Goal: Task Accomplishment & Management: Use online tool/utility

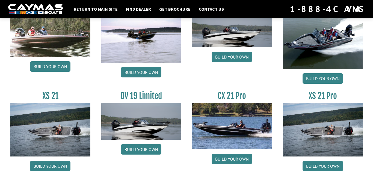
scroll to position [691, 0]
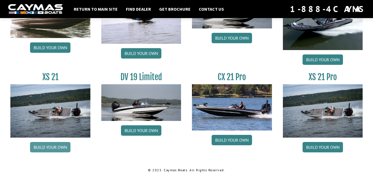
click at [39, 148] on link "Build your own" at bounding box center [50, 147] width 40 height 10
click at [313, 146] on link "Build your own" at bounding box center [322, 147] width 40 height 10
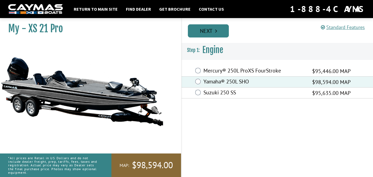
click at [219, 31] on link "Next" at bounding box center [208, 30] width 41 height 13
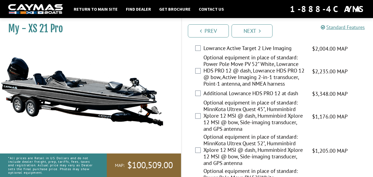
scroll to position [119, 0]
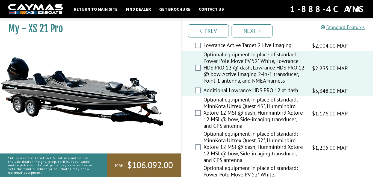
click at [201, 119] on div "Optional equipment in place of standard: MinnKota Ultrex Quest 45", Humminbird …" at bounding box center [276, 113] width 191 height 34
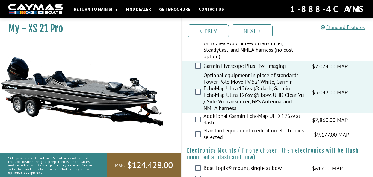
scroll to position [309, 0]
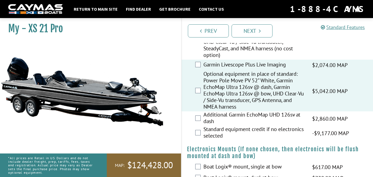
click at [197, 140] on div "Standard equipment credit if no electronics selected -$9,177.00 MAP -$9,177.00 …" at bounding box center [276, 132] width 191 height 14
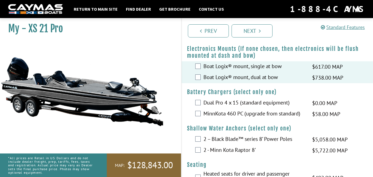
scroll to position [412, 0]
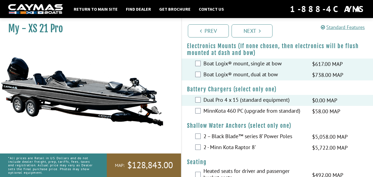
click at [197, 116] on div "MinnKota 460 PC (upgrade from standard) $58.00 MAP $69.00 MSRP" at bounding box center [276, 111] width 191 height 11
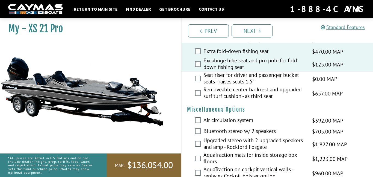
scroll to position [560, 0]
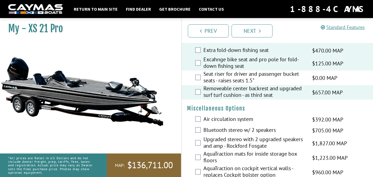
click at [198, 125] on div "Air circulation system $392.00 MAP $463.00 MSRP" at bounding box center [276, 119] width 191 height 11
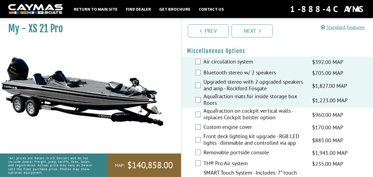
scroll to position [618, 0]
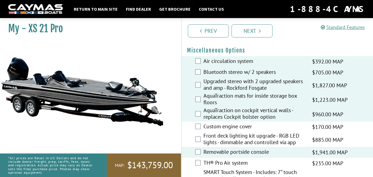
click at [201, 145] on div "Front deck lighting kit upgrade - RGB LED lights - dimmable and controlled via …" at bounding box center [276, 139] width 191 height 14
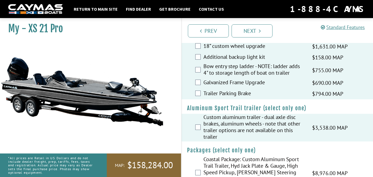
scroll to position [930, 0]
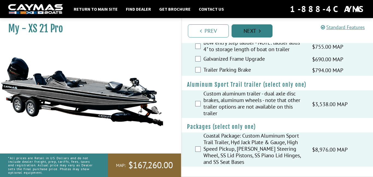
click at [244, 28] on link "Next" at bounding box center [251, 30] width 41 height 13
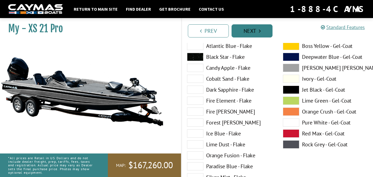
scroll to position [0, 0]
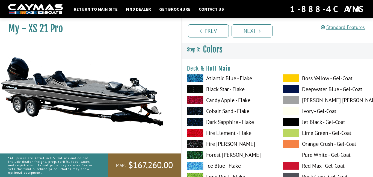
click at [215, 77] on label "Atlantic Blue - Flake" at bounding box center [229, 78] width 85 height 8
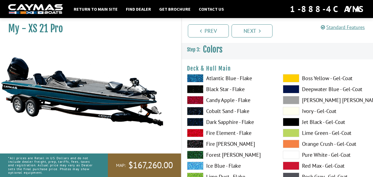
click at [211, 91] on label "Black Star - Flake" at bounding box center [229, 89] width 85 height 8
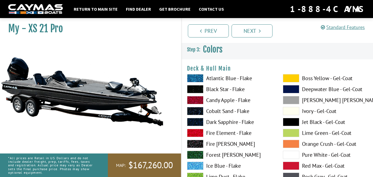
click at [309, 133] on label "Lime Green - Gel-Coat" at bounding box center [325, 132] width 85 height 8
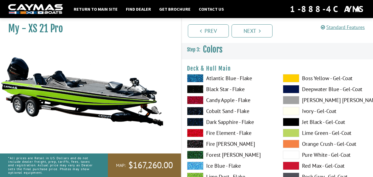
click at [217, 133] on label "Fire Element - Flake" at bounding box center [229, 132] width 85 height 8
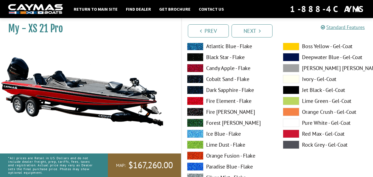
scroll to position [43, 0]
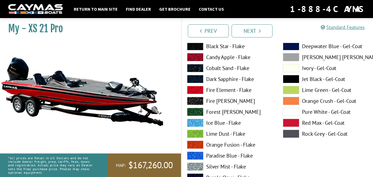
click at [208, 122] on label "Ice Blue - Flake" at bounding box center [229, 122] width 85 height 8
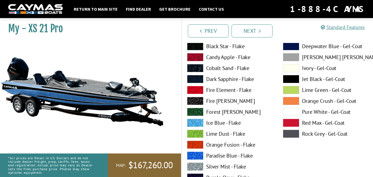
click at [207, 100] on label "Fire Fox - Flake" at bounding box center [229, 101] width 85 height 8
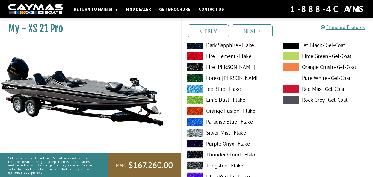
scroll to position [85, 0]
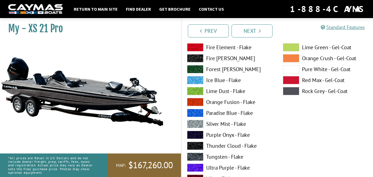
click at [211, 112] on label "Paradise Blue - Flake" at bounding box center [229, 113] width 85 height 8
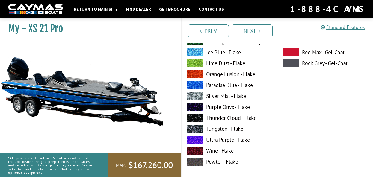
scroll to position [114, 0]
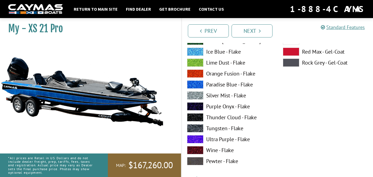
click at [207, 138] on label "Ultra Purple - Flake" at bounding box center [229, 139] width 85 height 8
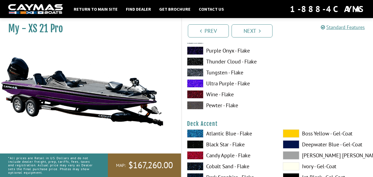
scroll to position [172, 0]
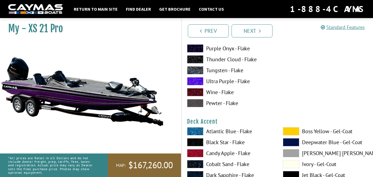
click at [209, 128] on label "Atlantic Blue - Flake" at bounding box center [229, 131] width 85 height 8
click at [209, 129] on label "Atlantic Blue - Flake" at bounding box center [229, 131] width 85 height 8
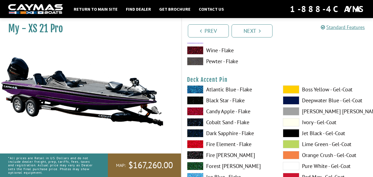
scroll to position [442, 0]
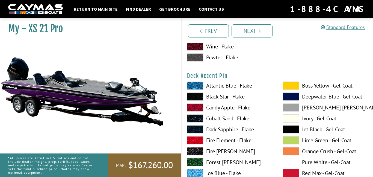
click at [212, 86] on label "Atlantic Blue - Flake" at bounding box center [229, 85] width 85 height 8
click at [213, 97] on label "Black Star - Flake" at bounding box center [229, 96] width 85 height 8
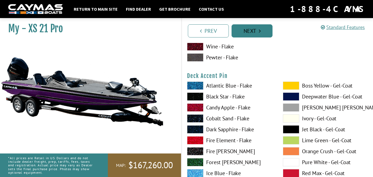
click at [247, 34] on link "Next" at bounding box center [251, 30] width 41 height 13
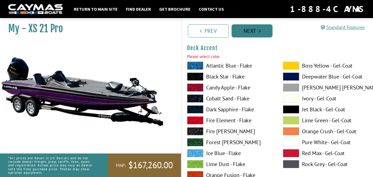
scroll to position [244, 0]
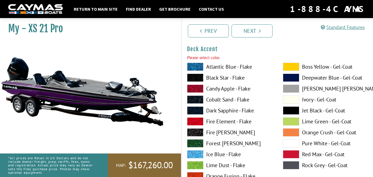
click at [218, 67] on label "Atlantic Blue - Flake" at bounding box center [229, 66] width 85 height 8
click at [214, 79] on label "Black Star - Flake" at bounding box center [229, 77] width 85 height 8
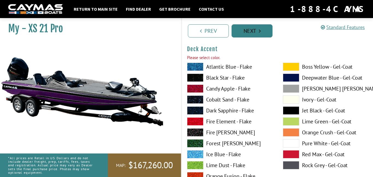
click at [257, 24] on link "Next" at bounding box center [251, 30] width 41 height 13
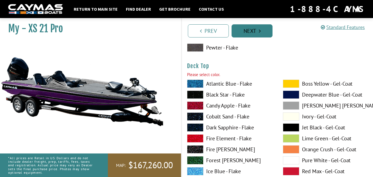
scroll to position [693, 0]
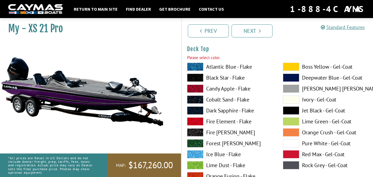
click at [220, 69] on label "Atlantic Blue - Flake" at bounding box center [229, 66] width 85 height 8
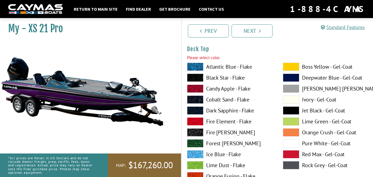
click at [218, 77] on label "Black Star - Flake" at bounding box center [229, 77] width 85 height 8
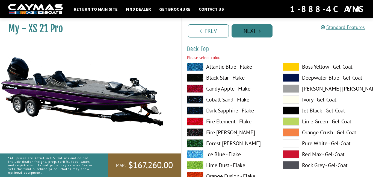
click at [251, 30] on link "Next" at bounding box center [251, 30] width 41 height 13
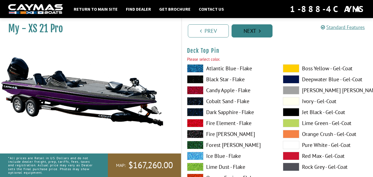
scroll to position [917, 0]
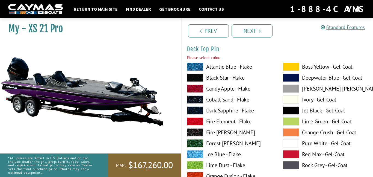
click at [214, 79] on label "Black Star - Flake" at bounding box center [229, 77] width 85 height 8
click at [213, 78] on label "Black Star - Flake" at bounding box center [229, 77] width 85 height 8
click at [250, 28] on link "Next" at bounding box center [251, 30] width 41 height 13
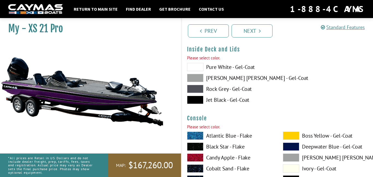
scroll to position [1142, 0]
click at [220, 66] on label "Pure White - Gel-Coat" at bounding box center [229, 66] width 85 height 8
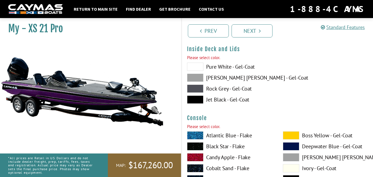
click at [216, 80] on label "Dove Gray - Gel-Coat" at bounding box center [229, 77] width 85 height 8
click at [210, 98] on label "Jet Black - Gel-Coat" at bounding box center [229, 99] width 85 height 8
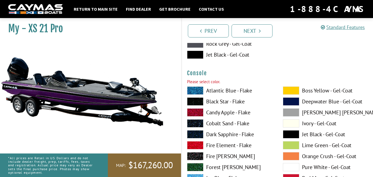
scroll to position [1189, 0]
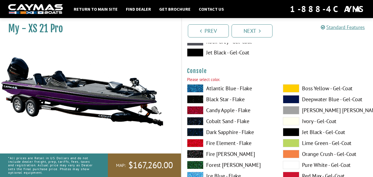
click at [235, 88] on label "Atlantic Blue - Flake" at bounding box center [229, 88] width 85 height 8
click at [231, 98] on label "Black Star - Flake" at bounding box center [229, 99] width 85 height 8
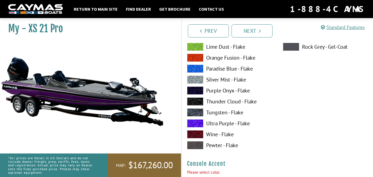
scroll to position [1330, 0]
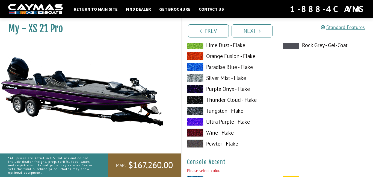
click at [219, 121] on label "Ultra Purple - Flake" at bounding box center [229, 121] width 85 height 8
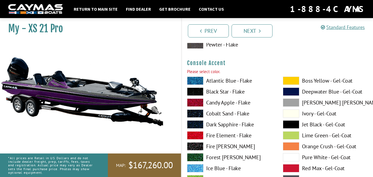
scroll to position [1430, 0]
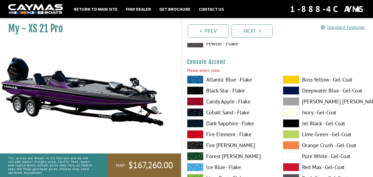
click at [219, 121] on label "Dark Sapphire - Flake" at bounding box center [229, 123] width 85 height 8
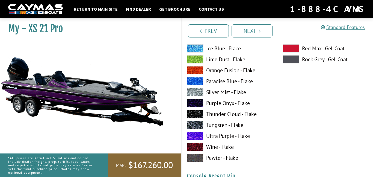
scroll to position [1549, 0]
click at [217, 135] on label "Ultra Purple - Flake" at bounding box center [229, 135] width 85 height 8
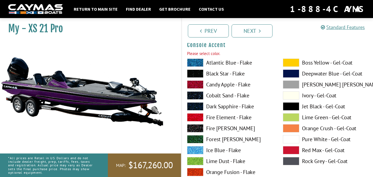
scroll to position [1446, 0]
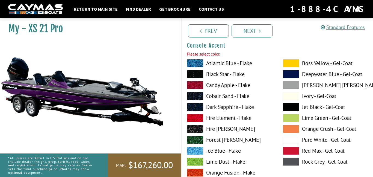
click at [218, 74] on label "Black Star - Flake" at bounding box center [229, 74] width 85 height 8
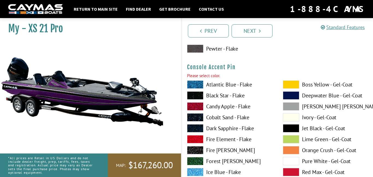
scroll to position [1657, 0]
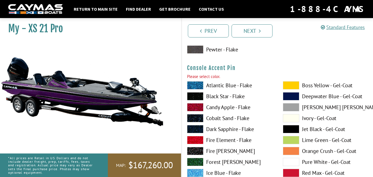
click at [211, 96] on label "Black Star - Flake" at bounding box center [229, 96] width 85 height 8
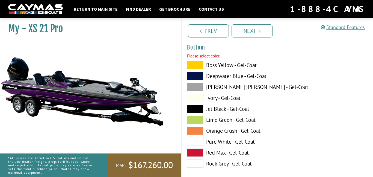
scroll to position [1909, 0]
click at [227, 65] on label "Boss Yellow - Gel-Coat" at bounding box center [229, 65] width 85 height 8
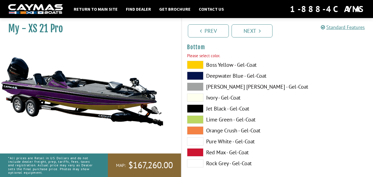
click at [215, 110] on label "Jet Black - Gel-Coat" at bounding box center [229, 108] width 85 height 8
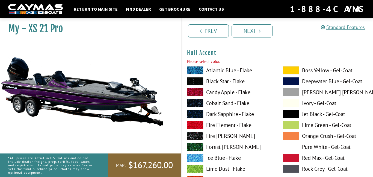
scroll to position [2037, 0]
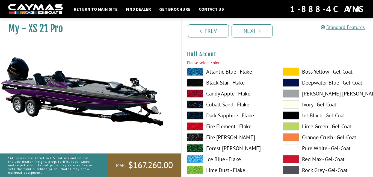
click at [234, 110] on div "Atlantic Blue - Flake Black Star - Flake Candy Apple - Flake Cobalt Sand - Flak…" at bounding box center [229, 170] width 96 height 207
click at [224, 95] on label "Candy Apple - Flake" at bounding box center [229, 93] width 85 height 8
click at [224, 84] on label "Black Star - Flake" at bounding box center [229, 82] width 85 height 8
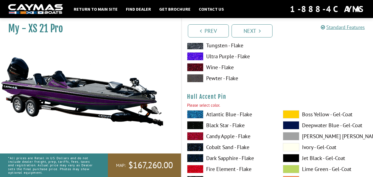
scroll to position [2233, 0]
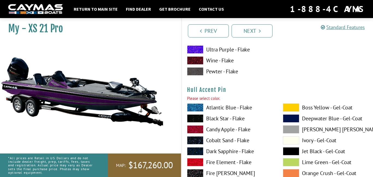
click at [217, 118] on label "Black Star - Flake" at bounding box center [229, 118] width 85 height 8
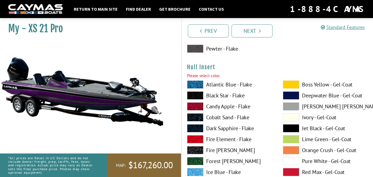
scroll to position [2489, 0]
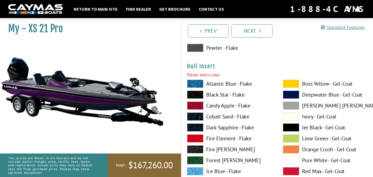
click at [216, 115] on label "Cobalt Sand - Flake" at bounding box center [229, 116] width 85 height 8
click at [216, 94] on label "Black Star - Flake" at bounding box center [229, 94] width 85 height 8
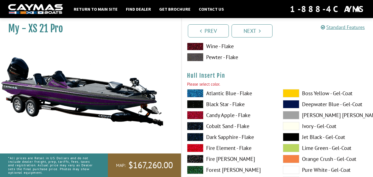
scroll to position [2740, 0]
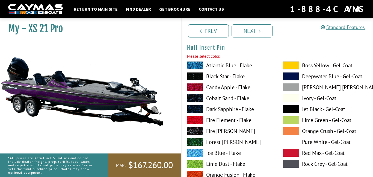
click at [212, 77] on label "Black Star - Flake" at bounding box center [229, 76] width 85 height 8
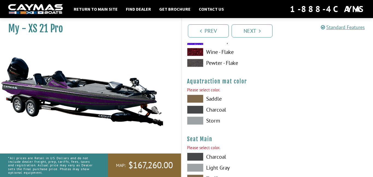
scroll to position [2941, 0]
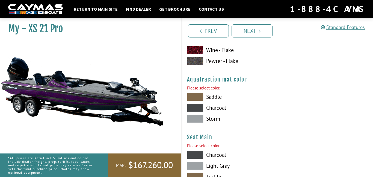
click at [210, 96] on label "Saddle" at bounding box center [229, 96] width 85 height 8
click at [210, 110] on label "Charcoal" at bounding box center [229, 107] width 85 height 8
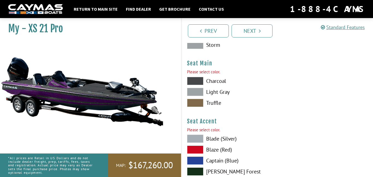
scroll to position [3015, 0]
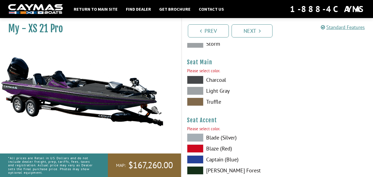
click at [211, 80] on label "Charcoal" at bounding box center [229, 80] width 85 height 8
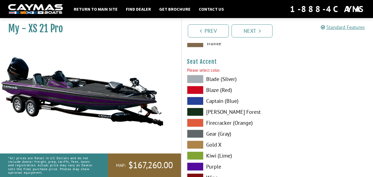
scroll to position [3085, 0]
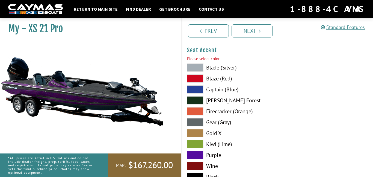
click at [209, 68] on label "Blade (Silver)" at bounding box center [229, 67] width 85 height 8
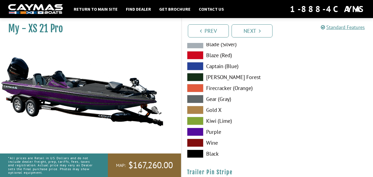
scroll to position [3112, 0]
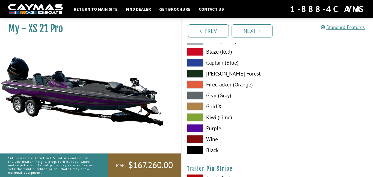
click at [210, 128] on label "Purple" at bounding box center [229, 128] width 85 height 8
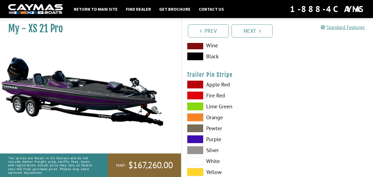
scroll to position [3208, 0]
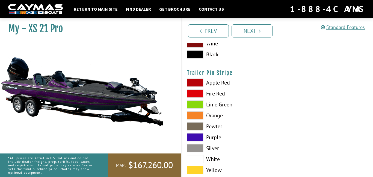
click at [210, 107] on label "Lime Green" at bounding box center [229, 104] width 85 height 8
click at [210, 138] on label "Purple" at bounding box center [229, 137] width 85 height 8
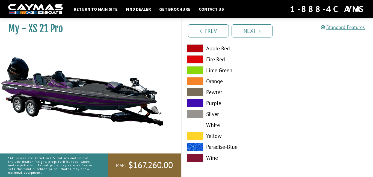
scroll to position [3243, 0]
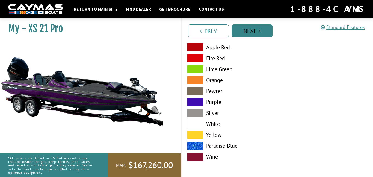
click at [244, 36] on link "Next" at bounding box center [251, 30] width 41 height 13
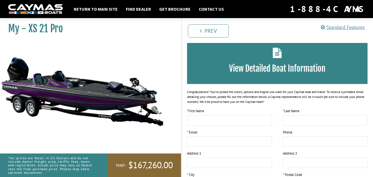
scroll to position [0, 0]
